Goal: Task Accomplishment & Management: Manage account settings

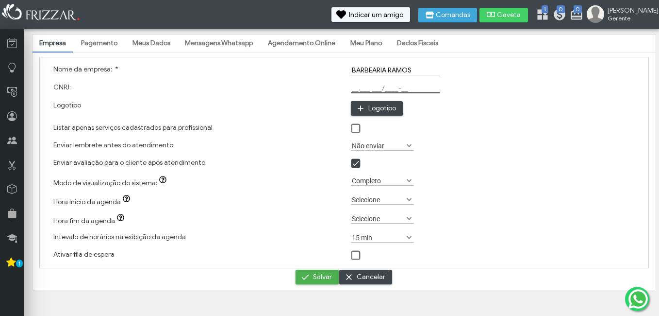
click at [390, 86] on input "CNPJ:" at bounding box center [395, 88] width 89 height 10
type input "55.427.278/0001-31"
type input "C:\fakepath\Imagem do WhatsApp de [DATE] à(s) 12.31.57_91467c55.jpg"
click at [398, 145] on label "Não enviar" at bounding box center [378, 145] width 54 height 9
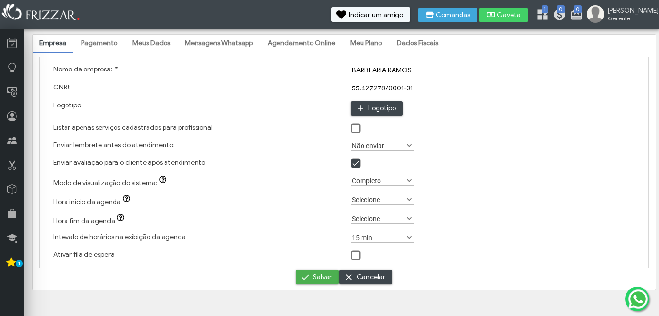
scroll to position [5, 43]
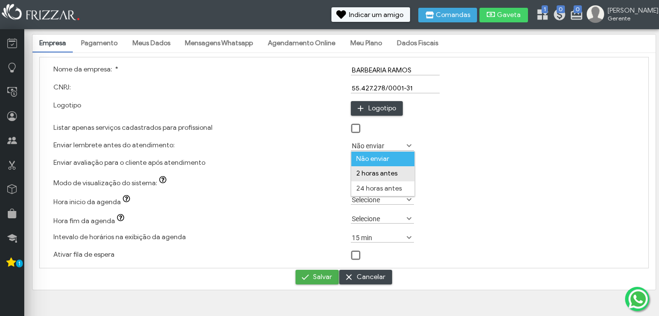
click at [385, 172] on li "2 horas antes" at bounding box center [382, 173] width 63 height 15
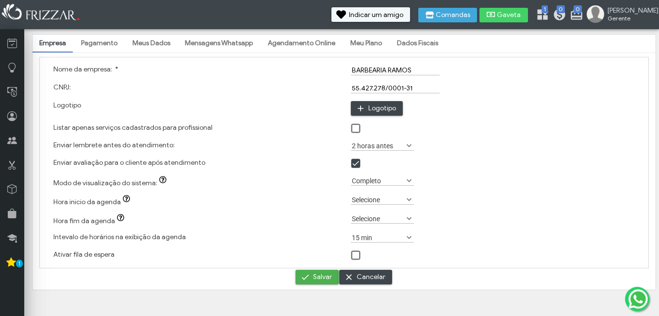
click at [404, 236] on label "15 min" at bounding box center [378, 237] width 54 height 9
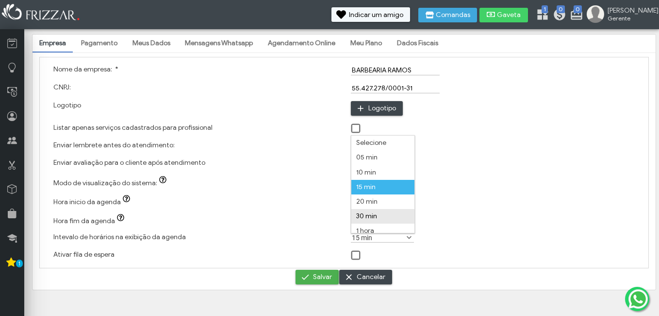
click at [374, 213] on li "30 min" at bounding box center [382, 216] width 63 height 15
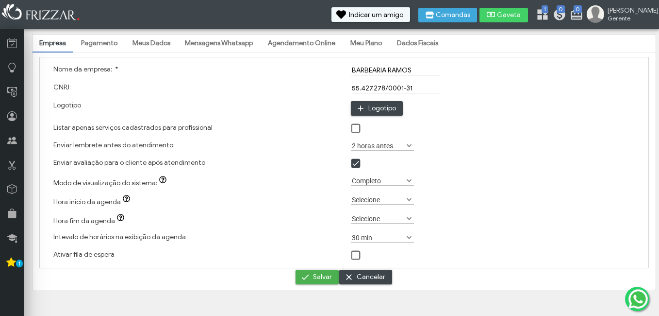
click at [351, 252] on span at bounding box center [356, 256] width 10 height 10
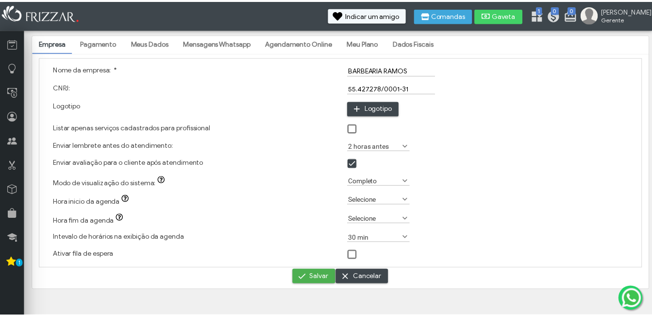
scroll to position [5, 5]
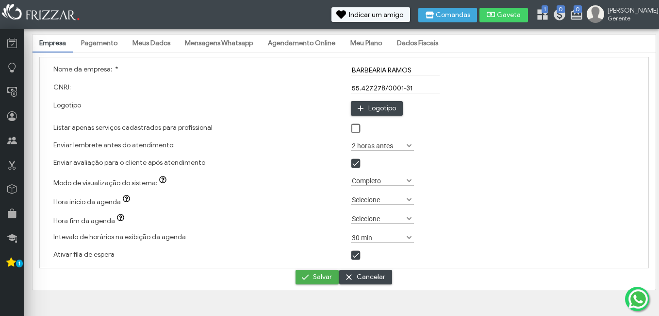
click at [89, 46] on link "Pagamento" at bounding box center [99, 43] width 50 height 17
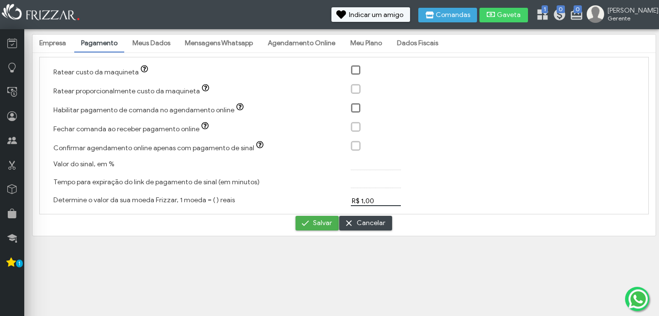
click at [365, 201] on input "R$ 1,00" at bounding box center [376, 201] width 50 height 10
type input "R$ 3,00"
click at [150, 40] on link "Meus Dados" at bounding box center [151, 43] width 51 height 17
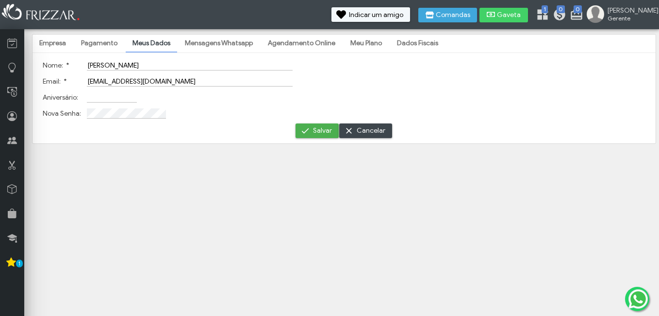
click at [140, 66] on input "[PERSON_NAME]" at bounding box center [190, 65] width 206 height 10
type input "[PERSON_NAME]"
click at [112, 96] on input "Aniversário:" at bounding box center [112, 97] width 50 height 10
type input "[DATE]"
click at [239, 44] on link "Mensagens Whatsapp" at bounding box center [219, 43] width 82 height 17
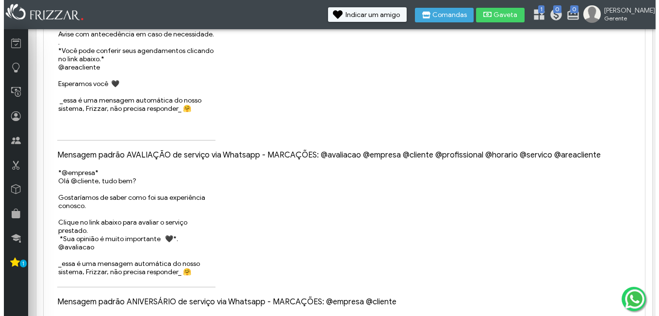
scroll to position [0, 0]
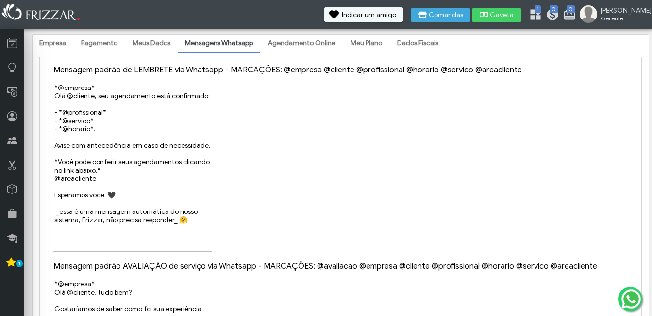
click at [298, 46] on link "Agendamento Online" at bounding box center [301, 43] width 81 height 17
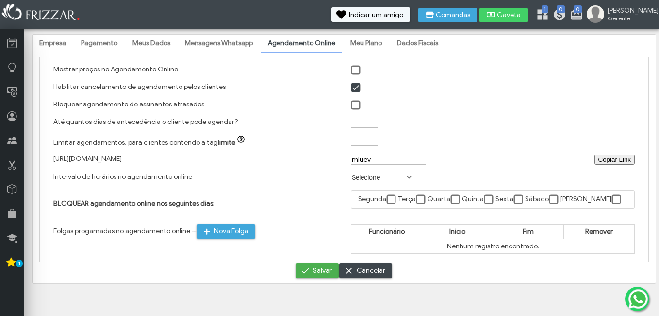
click at [357, 72] on span at bounding box center [356, 71] width 10 height 10
click at [356, 105] on span at bounding box center [356, 105] width 10 height 10
click at [356, 125] on input "Até quantos dias de antecedência o cliente pode agendar?" at bounding box center [364, 122] width 27 height 10
drag, startPoint x: 386, startPoint y: 161, endPoint x: 300, endPoint y: 157, distance: 87.0
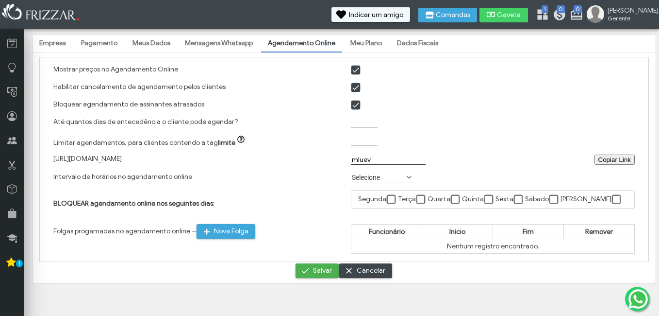
click at [300, 157] on div "[URL][DOMAIN_NAME] Copiar Link Copiar Link mluev" at bounding box center [344, 160] width 595 height 18
type input "B"
type input "b"
type input "ramos"
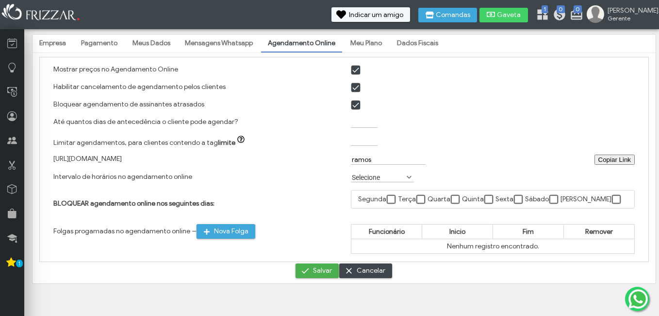
click at [367, 177] on label "Selecione" at bounding box center [378, 176] width 54 height 9
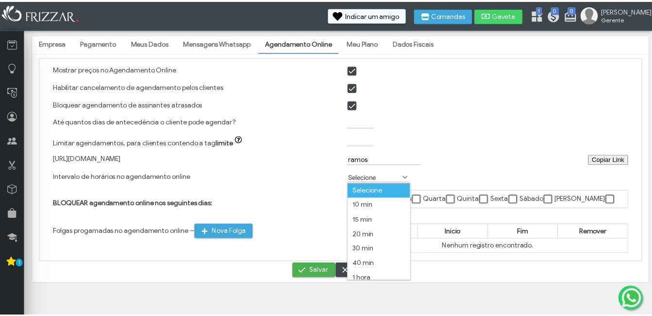
scroll to position [5, 43]
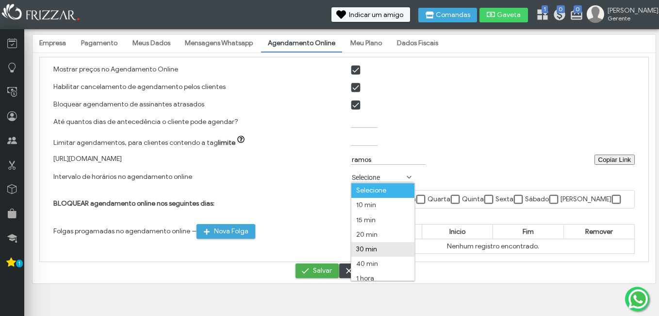
click at [379, 250] on li "30 min" at bounding box center [382, 249] width 63 height 15
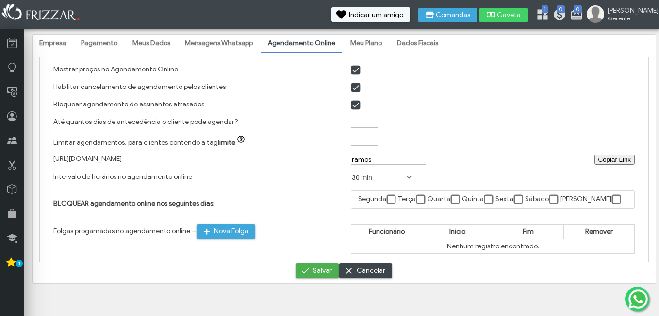
click at [370, 43] on link "Meu Plano" at bounding box center [366, 43] width 45 height 17
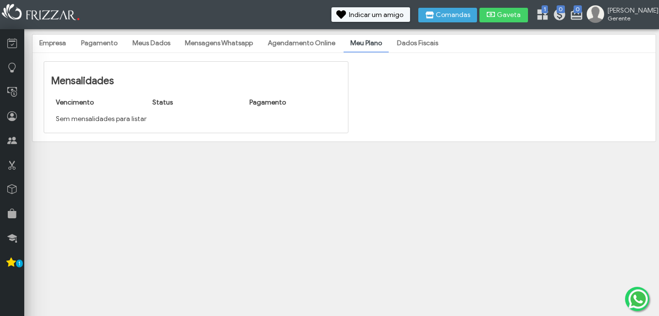
click at [425, 41] on link "Dados Fiscais" at bounding box center [417, 43] width 55 height 17
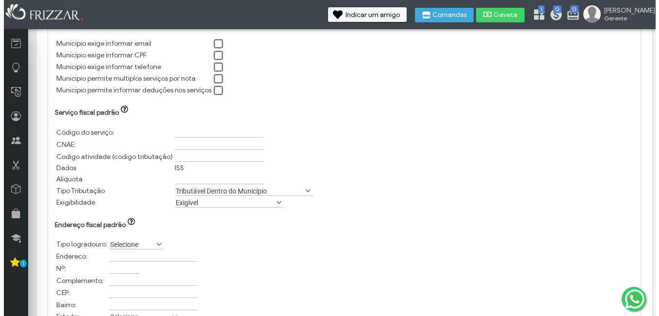
scroll to position [0, 0]
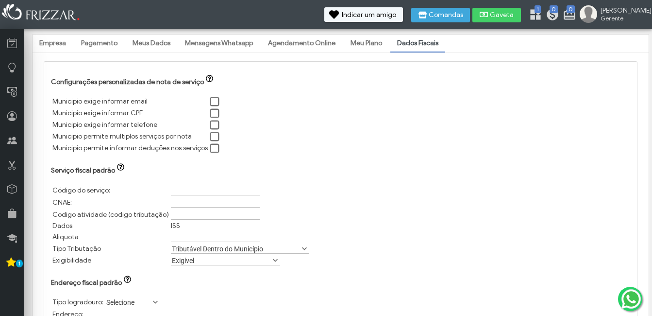
click at [52, 44] on link "Empresa" at bounding box center [53, 43] width 40 height 17
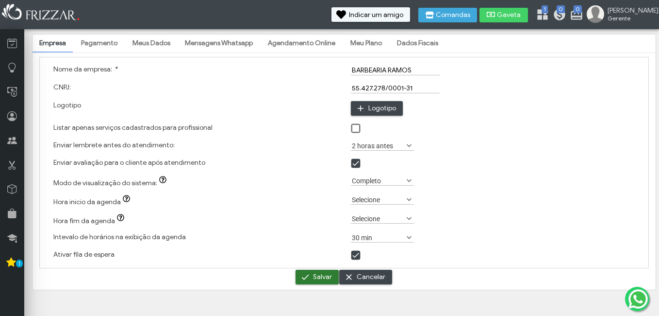
click at [317, 284] on span "Salvar" at bounding box center [322, 276] width 19 height 15
click at [123, 40] on ul "Empresa Pagamento Meus Dados Mensagens Whatsapp Agendamento Online Meu Plano Da…" at bounding box center [344, 43] width 623 height 18
click at [140, 44] on link "Meus Dados" at bounding box center [151, 43] width 51 height 17
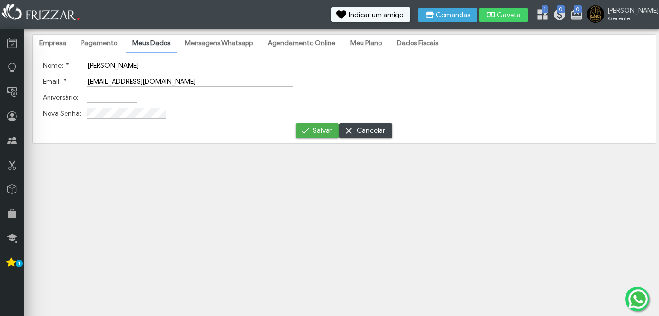
click at [102, 37] on link "Pagamento" at bounding box center [99, 43] width 50 height 17
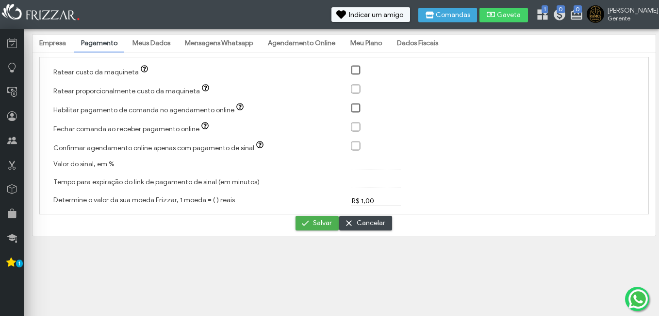
click at [239, 37] on link "Mensagens Whatsapp" at bounding box center [219, 43] width 82 height 17
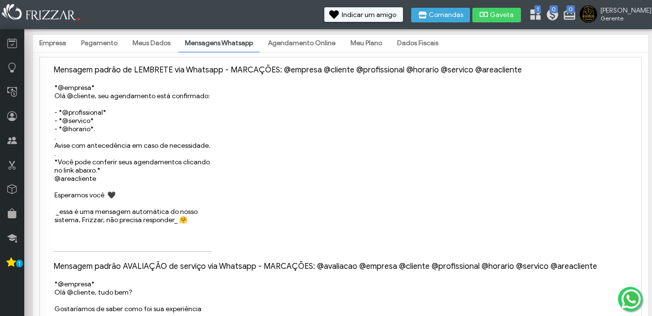
click at [159, 40] on link "Meus Dados" at bounding box center [151, 43] width 51 height 17
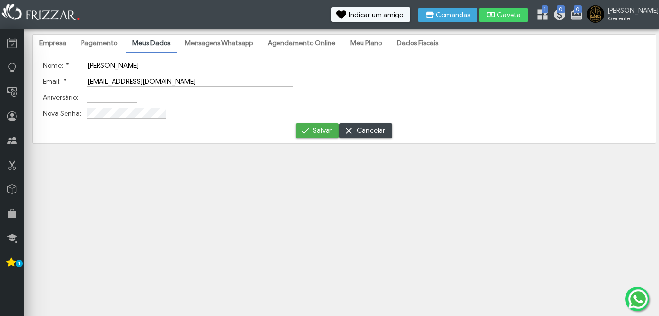
click at [110, 43] on link "Pagamento" at bounding box center [99, 43] width 50 height 17
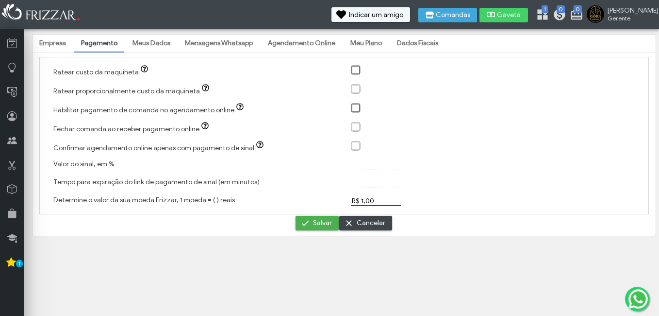
drag, startPoint x: 378, startPoint y: 199, endPoint x: 289, endPoint y: 178, distance: 91.2
click at [291, 179] on div "Ratear custo da maquineta ui-button Ratear proporcionalmente custo da maquineta…" at bounding box center [344, 135] width 610 height 157
type input "R$ 3,00"
click at [320, 219] on span "Salvar" at bounding box center [322, 223] width 19 height 15
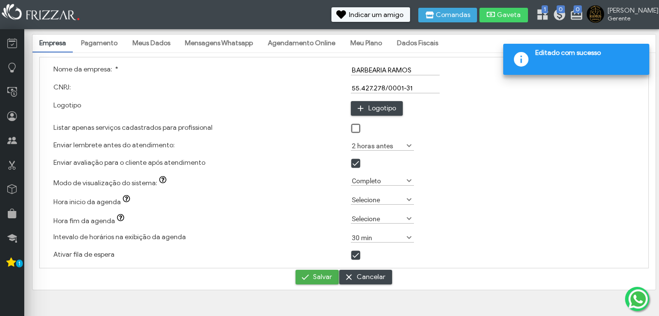
click at [141, 43] on link "Meus Dados" at bounding box center [151, 43] width 51 height 17
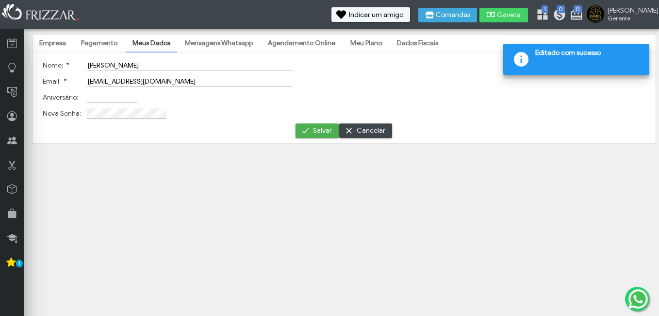
click at [193, 45] on link "Mensagens Whatsapp" at bounding box center [219, 43] width 82 height 17
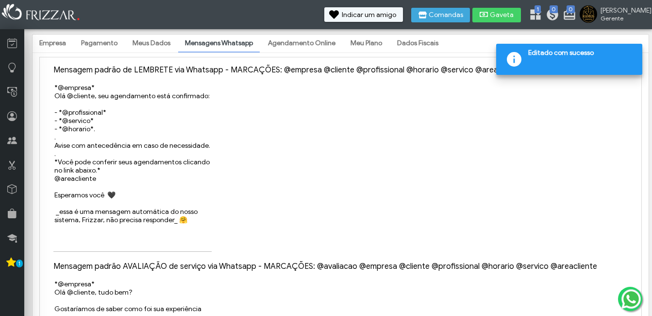
click at [104, 39] on link "Pagamento" at bounding box center [99, 43] width 50 height 17
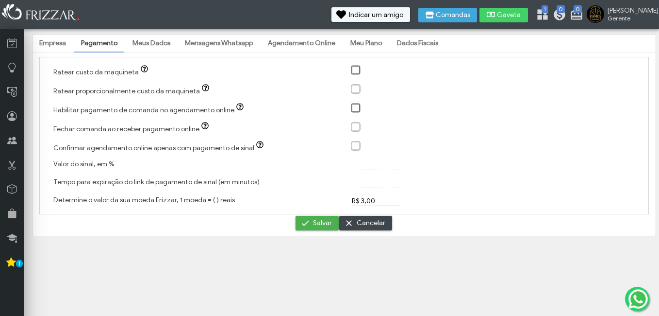
click at [216, 43] on link "Mensagens Whatsapp" at bounding box center [219, 43] width 82 height 17
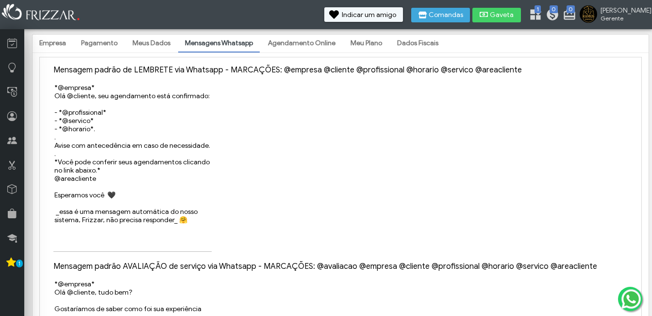
click at [149, 42] on link "Meus Dados" at bounding box center [151, 43] width 51 height 17
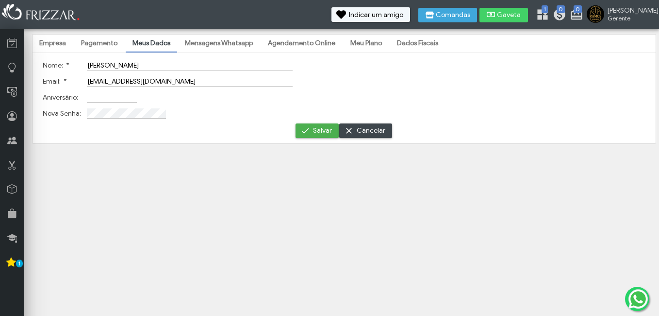
click at [292, 42] on link "Agendamento Online" at bounding box center [301, 43] width 81 height 17
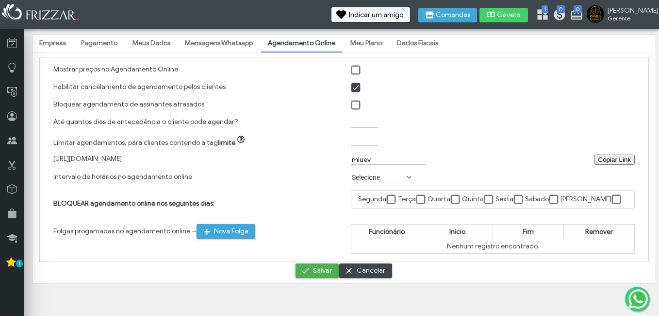
click at [153, 44] on link "Meus Dados" at bounding box center [151, 43] width 51 height 17
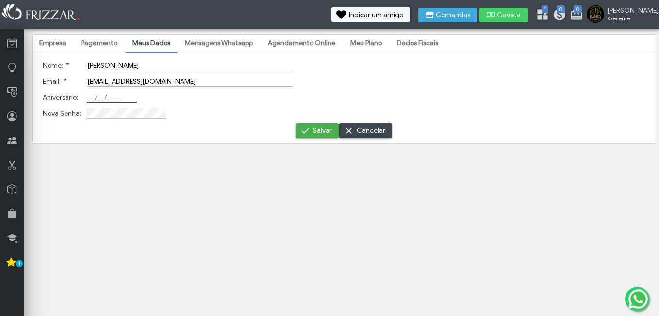
click at [106, 97] on input "Aniversário:" at bounding box center [112, 97] width 50 height 10
type input "[DATE]"
click at [323, 133] on span "Salvar" at bounding box center [322, 130] width 19 height 15
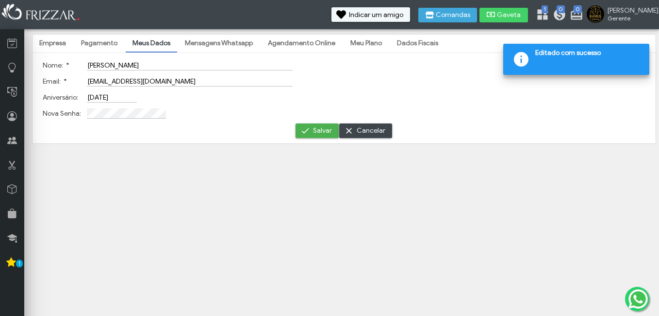
click at [55, 39] on link "Empresa" at bounding box center [53, 43] width 40 height 17
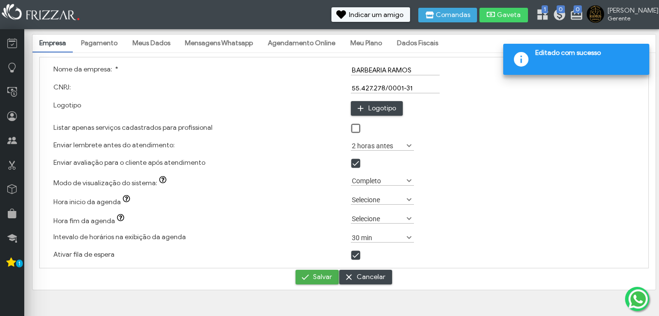
click at [220, 45] on link "Mensagens Whatsapp" at bounding box center [219, 43] width 82 height 17
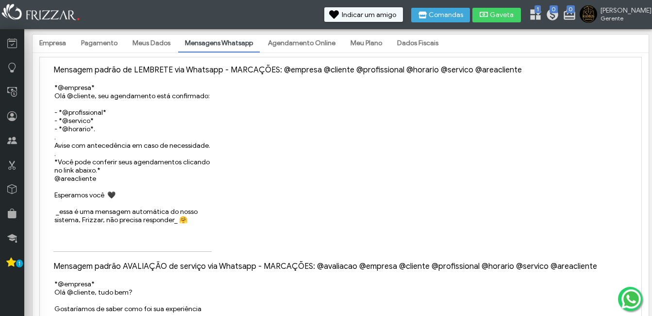
click at [293, 41] on link "Agendamento Online" at bounding box center [301, 43] width 81 height 17
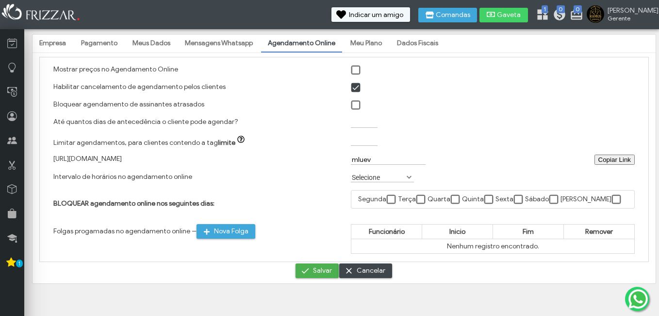
click at [122, 155] on label "[URL][DOMAIN_NAME]" at bounding box center [87, 158] width 68 height 8
drag, startPoint x: 396, startPoint y: 158, endPoint x: 258, endPoint y: 151, distance: 138.1
click at [259, 151] on div "[URL][DOMAIN_NAME] Copiar Link Copiar Link mluev" at bounding box center [344, 160] width 595 height 18
type input "ramos"
click at [308, 275] on span "submit" at bounding box center [306, 271] width 10 height 10
